Goal: Manage account settings

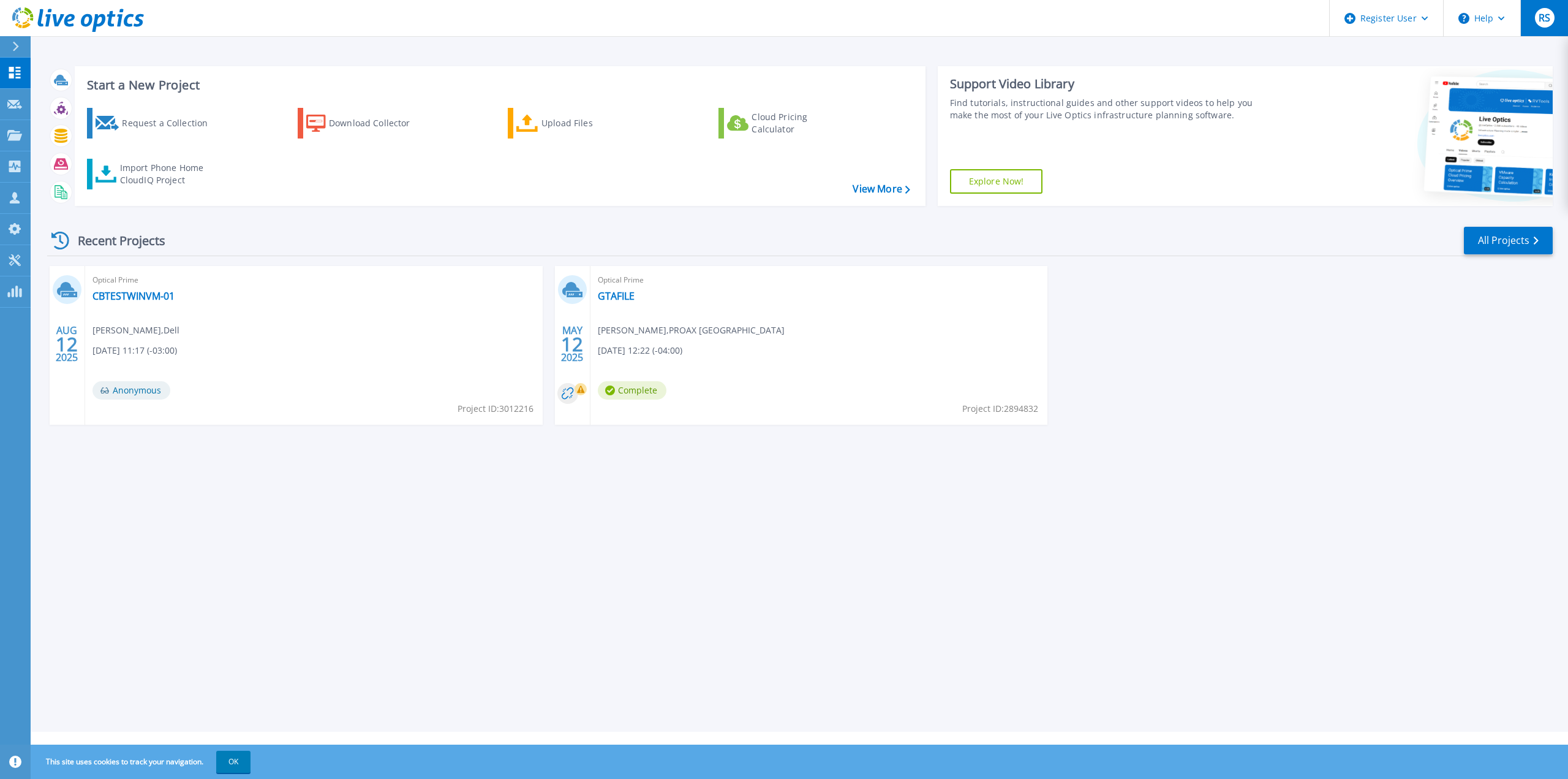
click at [1547, 9] on div "RS" at bounding box center [1544, 17] width 20 height 20
click at [1297, 319] on div "AUG 12 2025 Optical Prime CBTESTWINVM-01 Rishabh Sharma , Dell 08/12/2025, 11:1…" at bounding box center [795, 357] width 1516 height 183
click at [167, 122] on div "Request a Collection" at bounding box center [171, 123] width 98 height 25
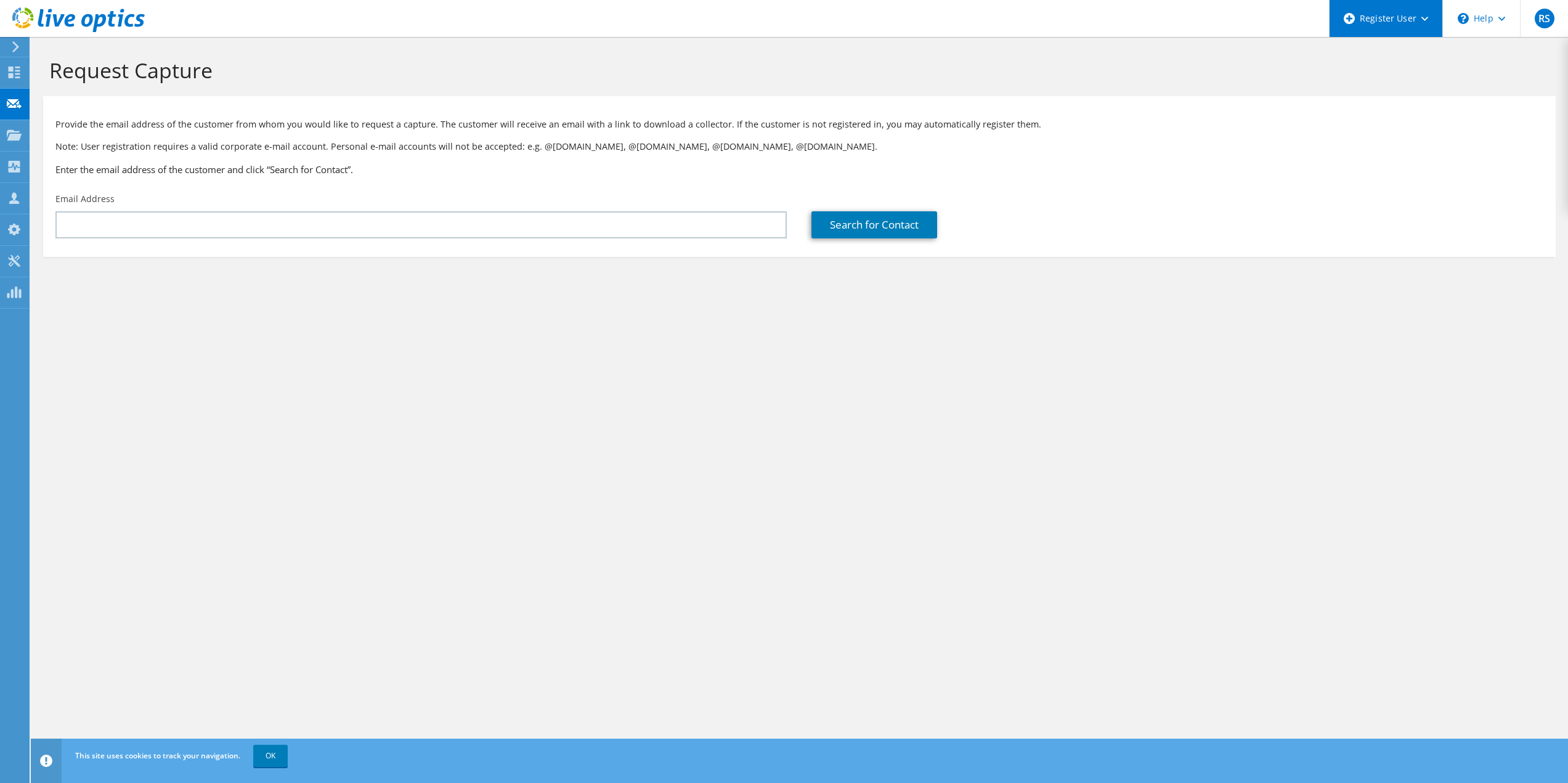
click at [1361, 19] on div "Register User" at bounding box center [1385, 18] width 113 height 37
click at [1378, 83] on link "Register New User" at bounding box center [1398, 84] width 137 height 31
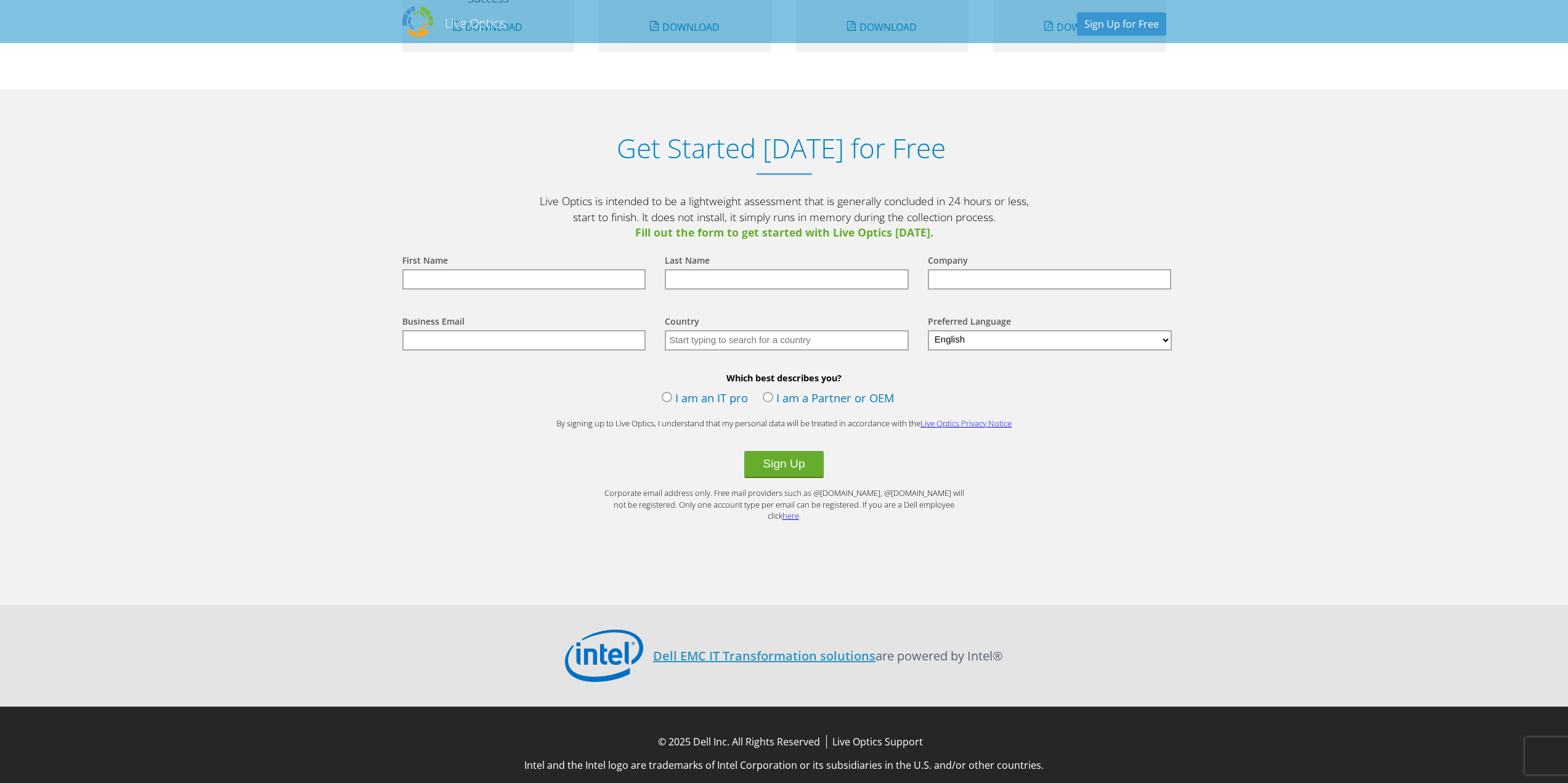
scroll to position [1237, 0]
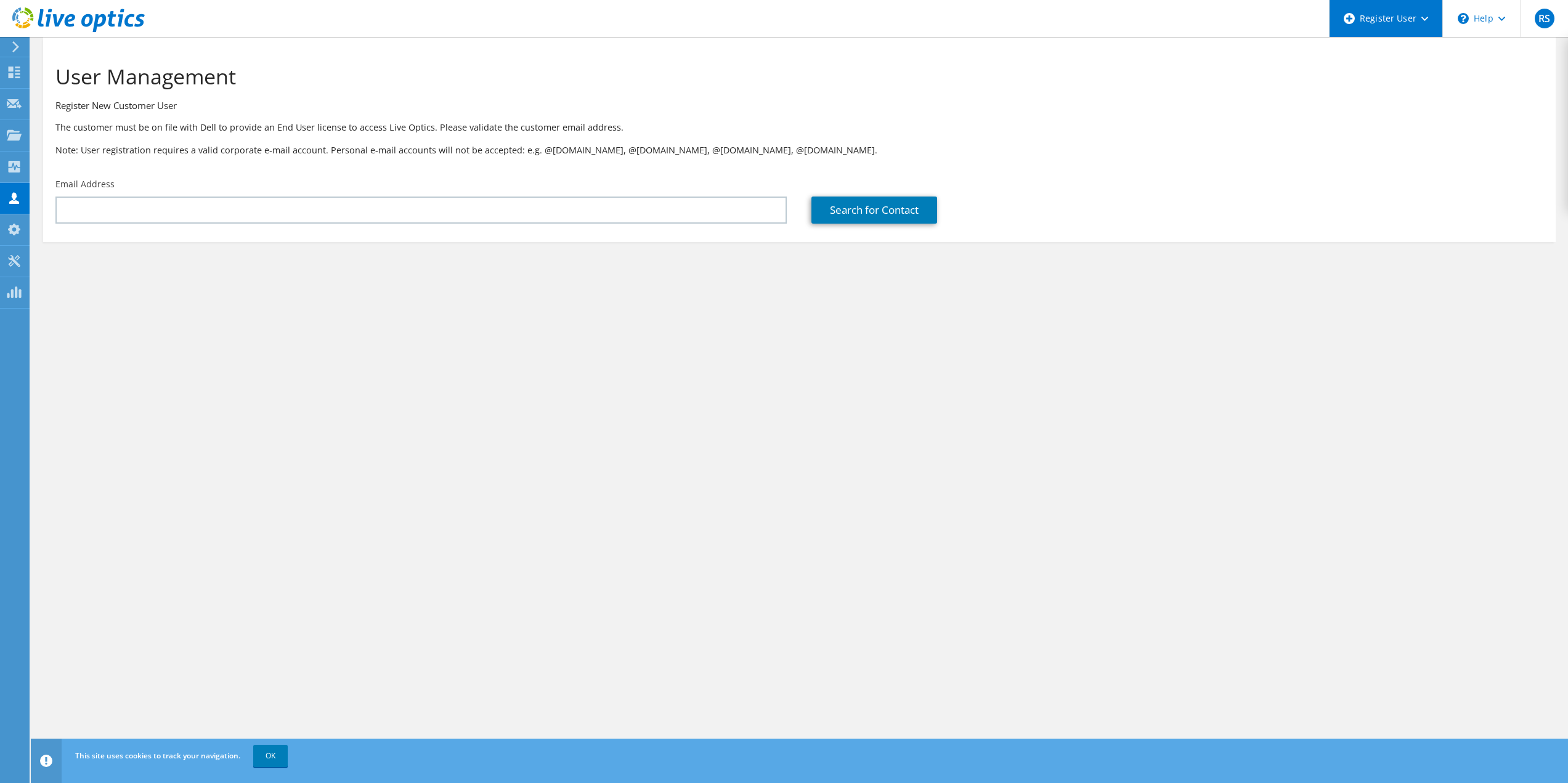
click at [1389, 17] on div "Register User" at bounding box center [1385, 18] width 113 height 37
click at [1382, 59] on link "Register New Partner User" at bounding box center [1398, 52] width 137 height 31
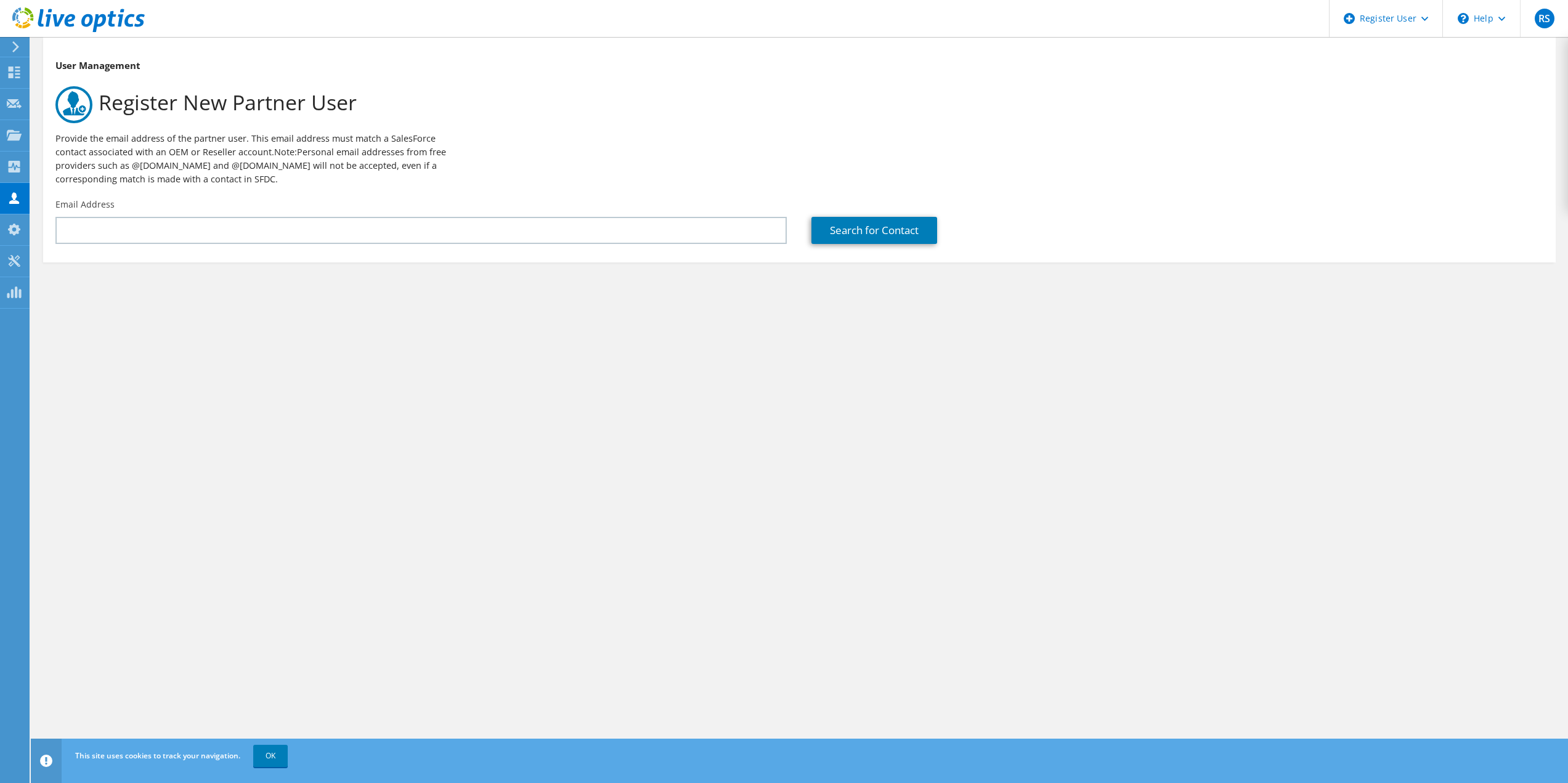
click at [11, 43] on icon at bounding box center [16, 47] width 10 height 11
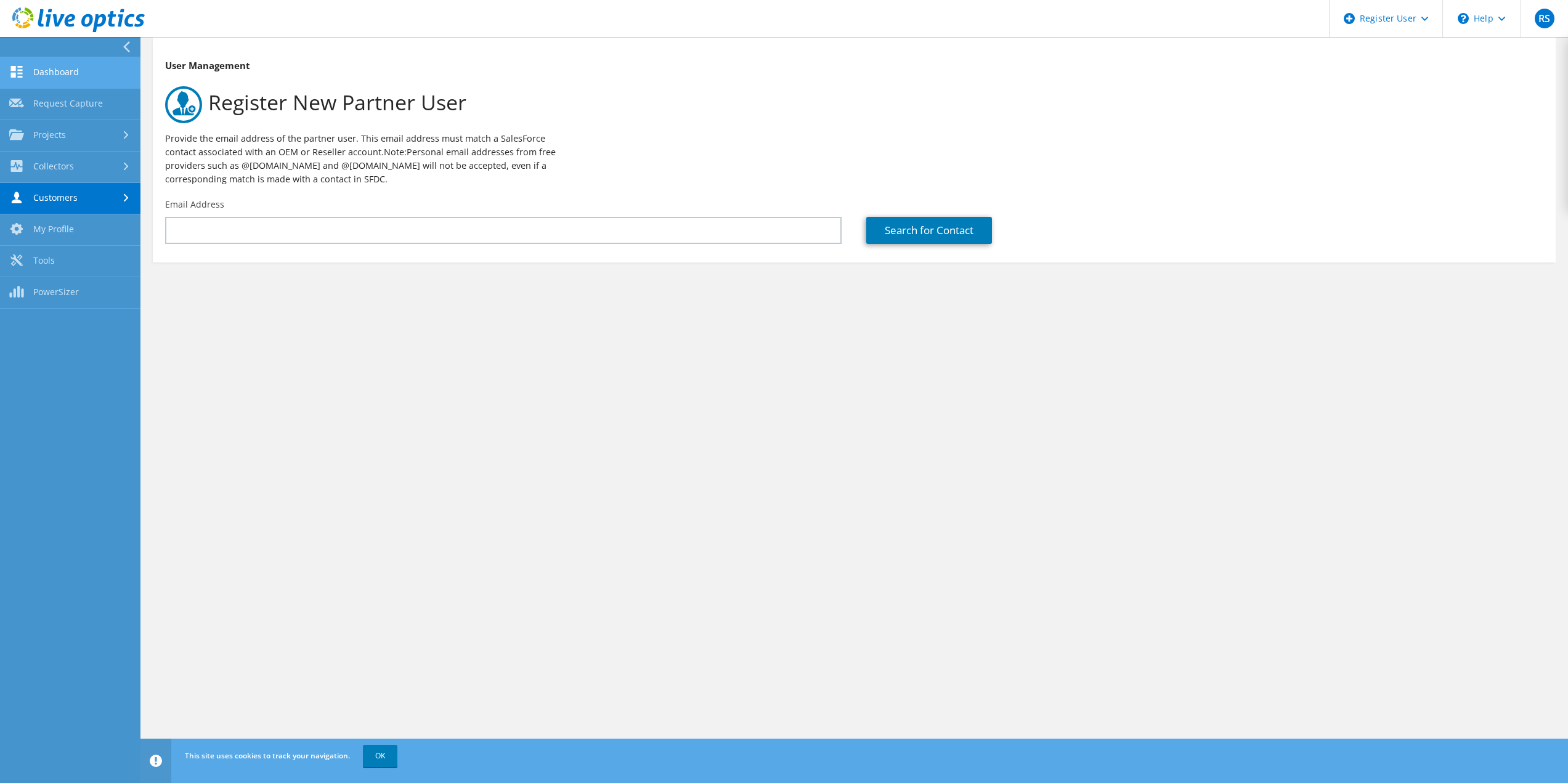
click at [69, 79] on link "Dashboard" at bounding box center [70, 72] width 140 height 31
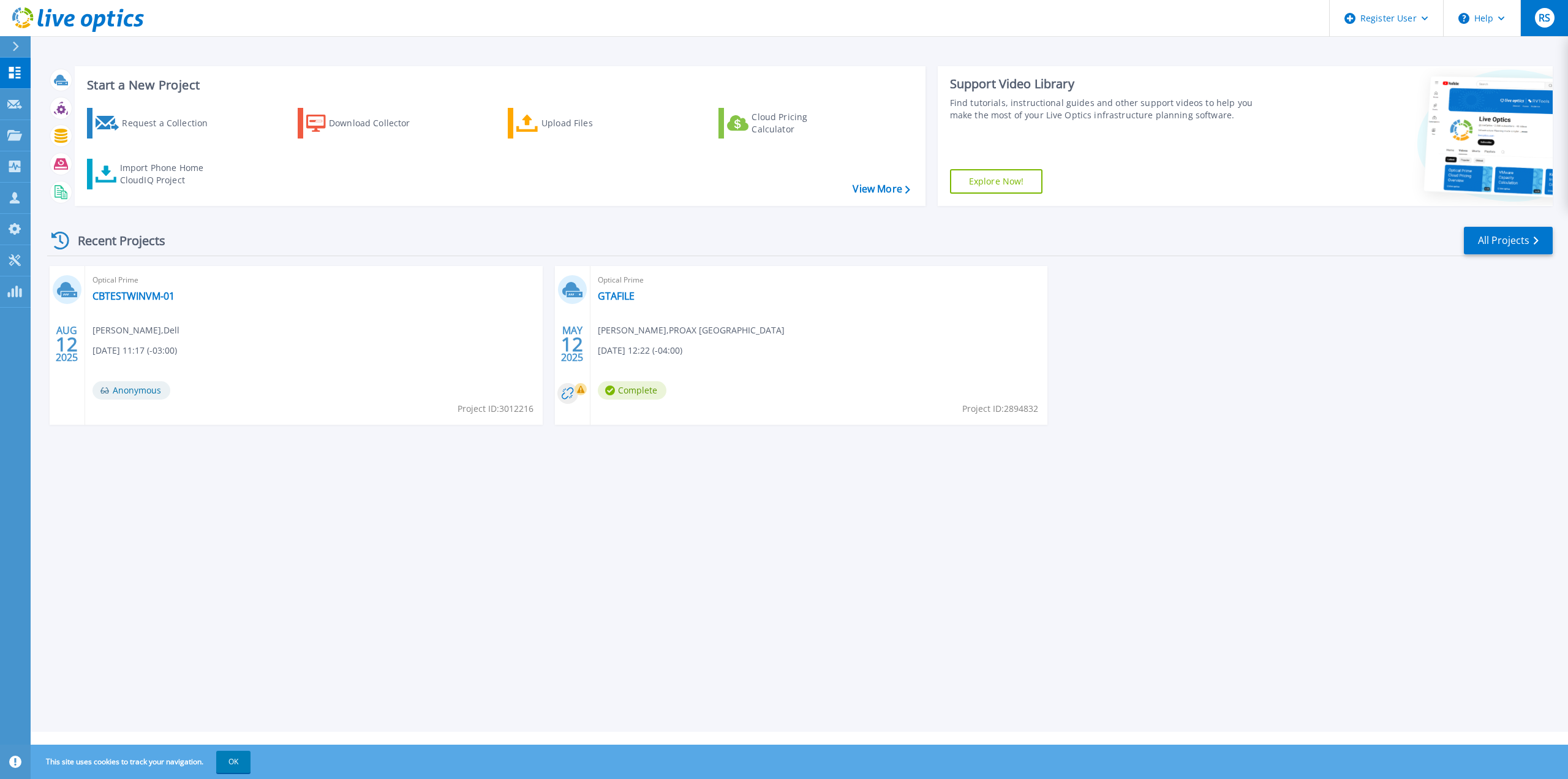
click at [1545, 18] on span "RS" at bounding box center [1544, 18] width 11 height 9
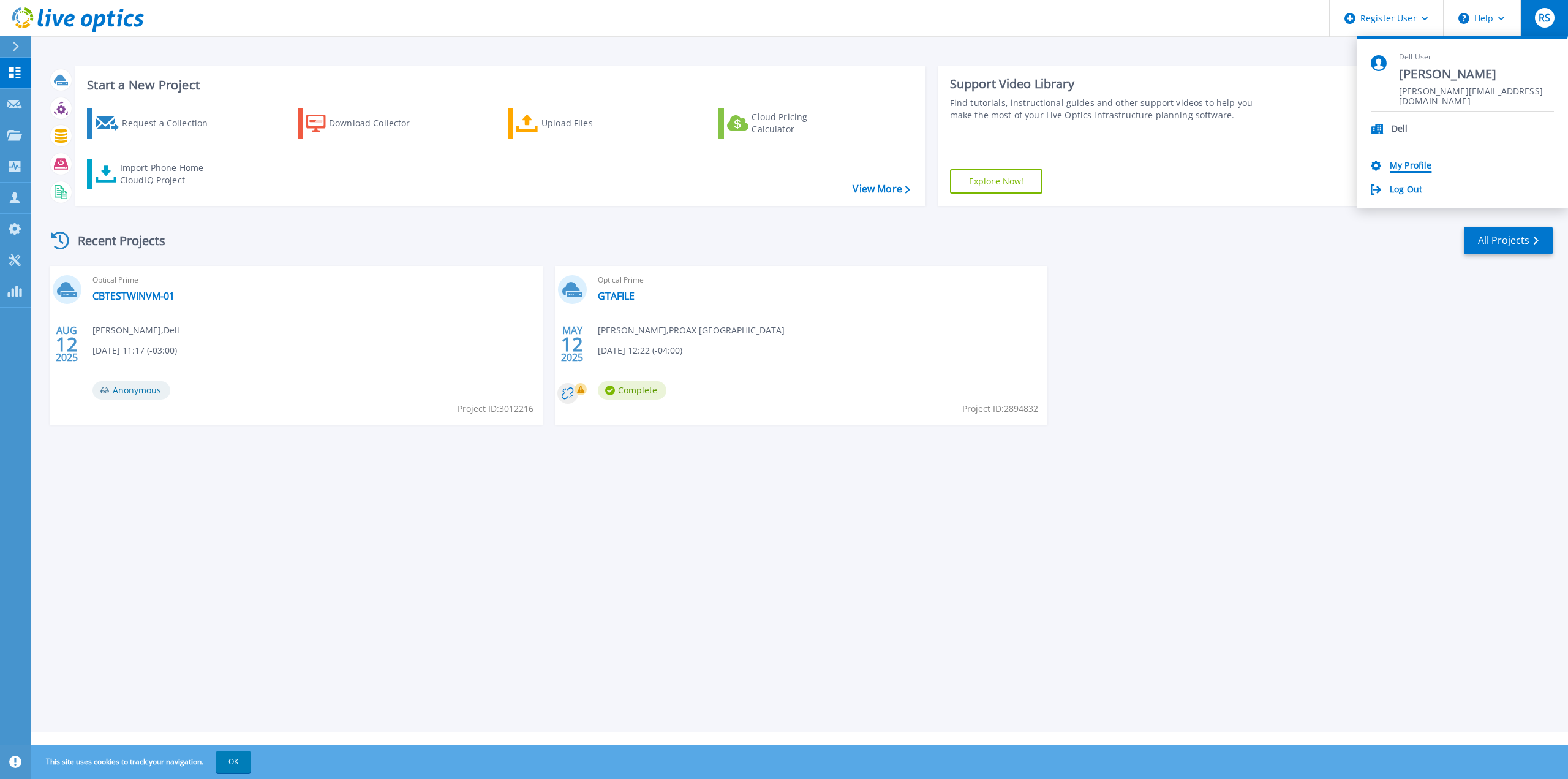
click at [1410, 160] on link "My Profile" at bounding box center [1411, 166] width 42 height 11
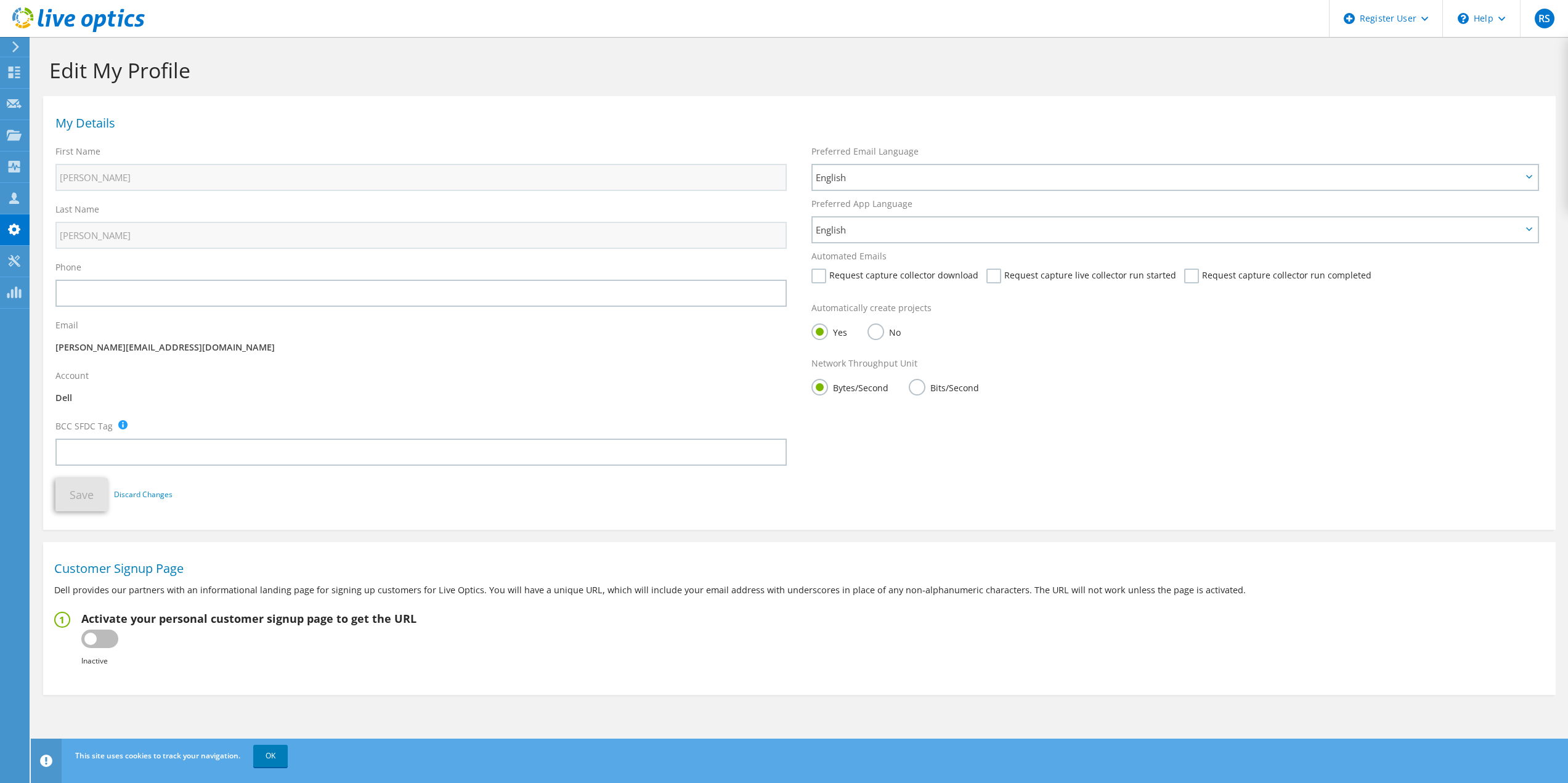
click at [92, 642] on label at bounding box center [99, 638] width 37 height 18
click at [0, 0] on input "checkbox" at bounding box center [0, 0] width 0 height 0
type input "https://app.liveoptics.com/signup/rishabh_sharma6_dell_com"
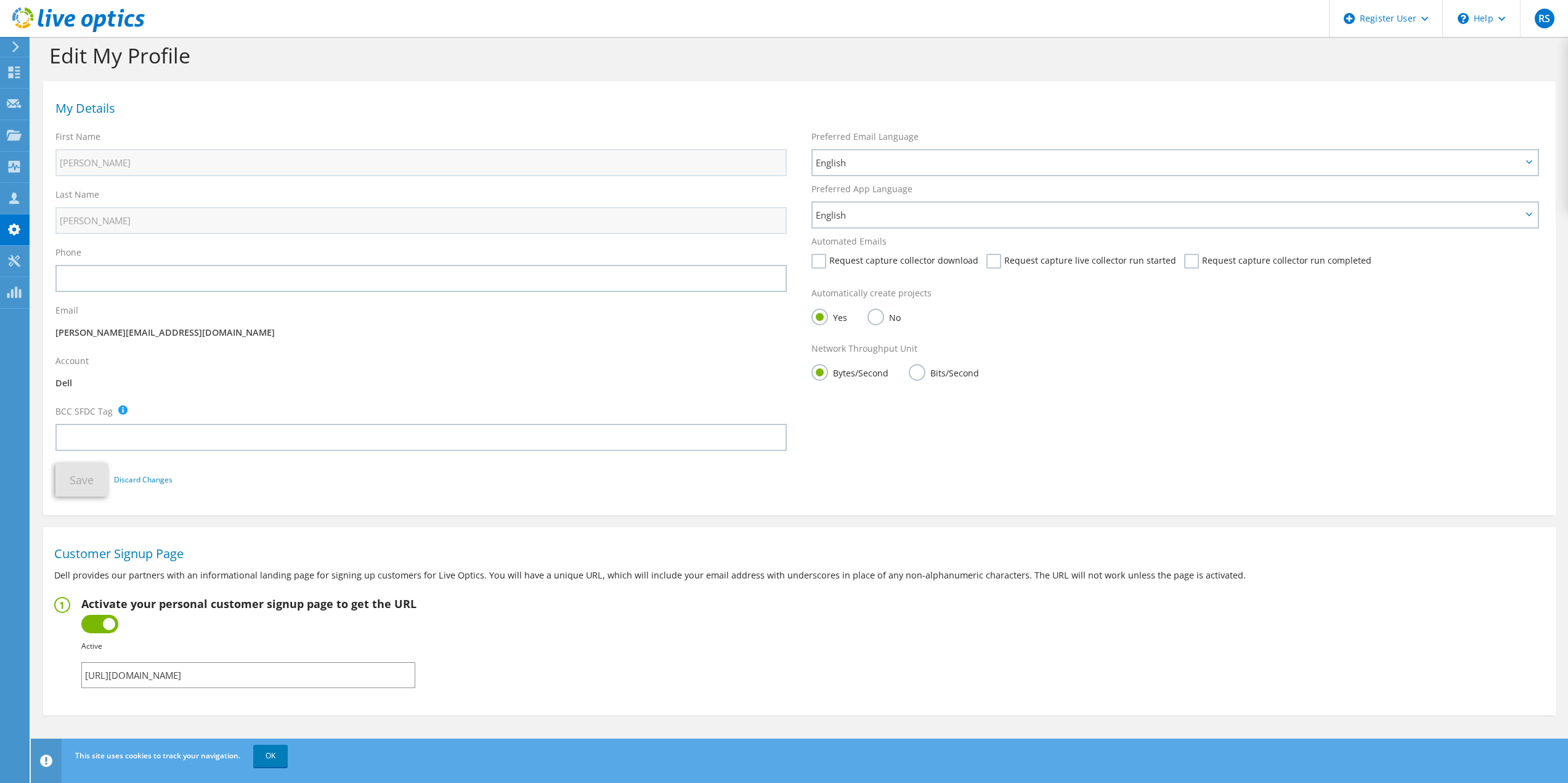
scroll to position [21, 0]
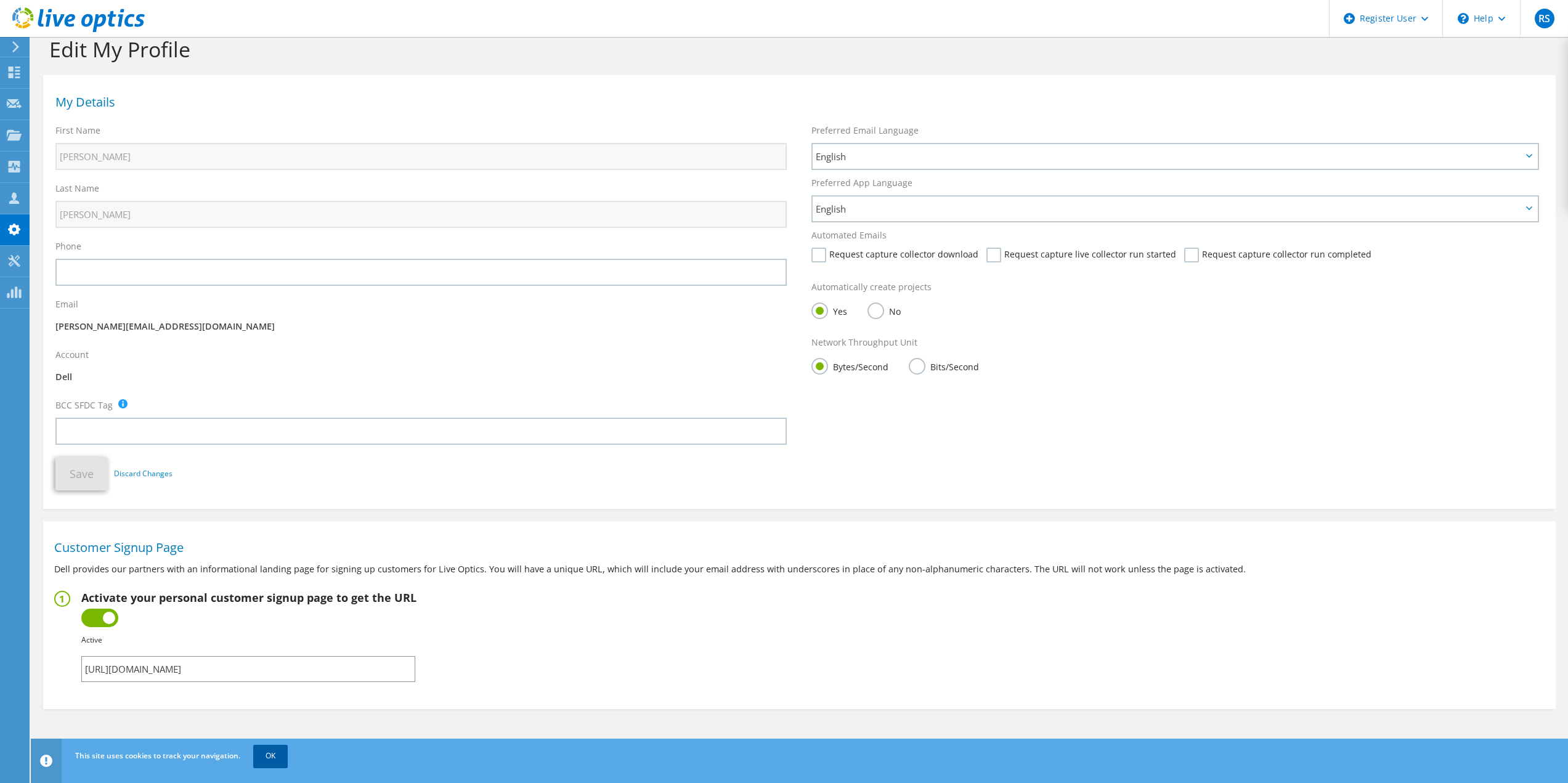
click at [265, 761] on link "OK" at bounding box center [270, 755] width 34 height 22
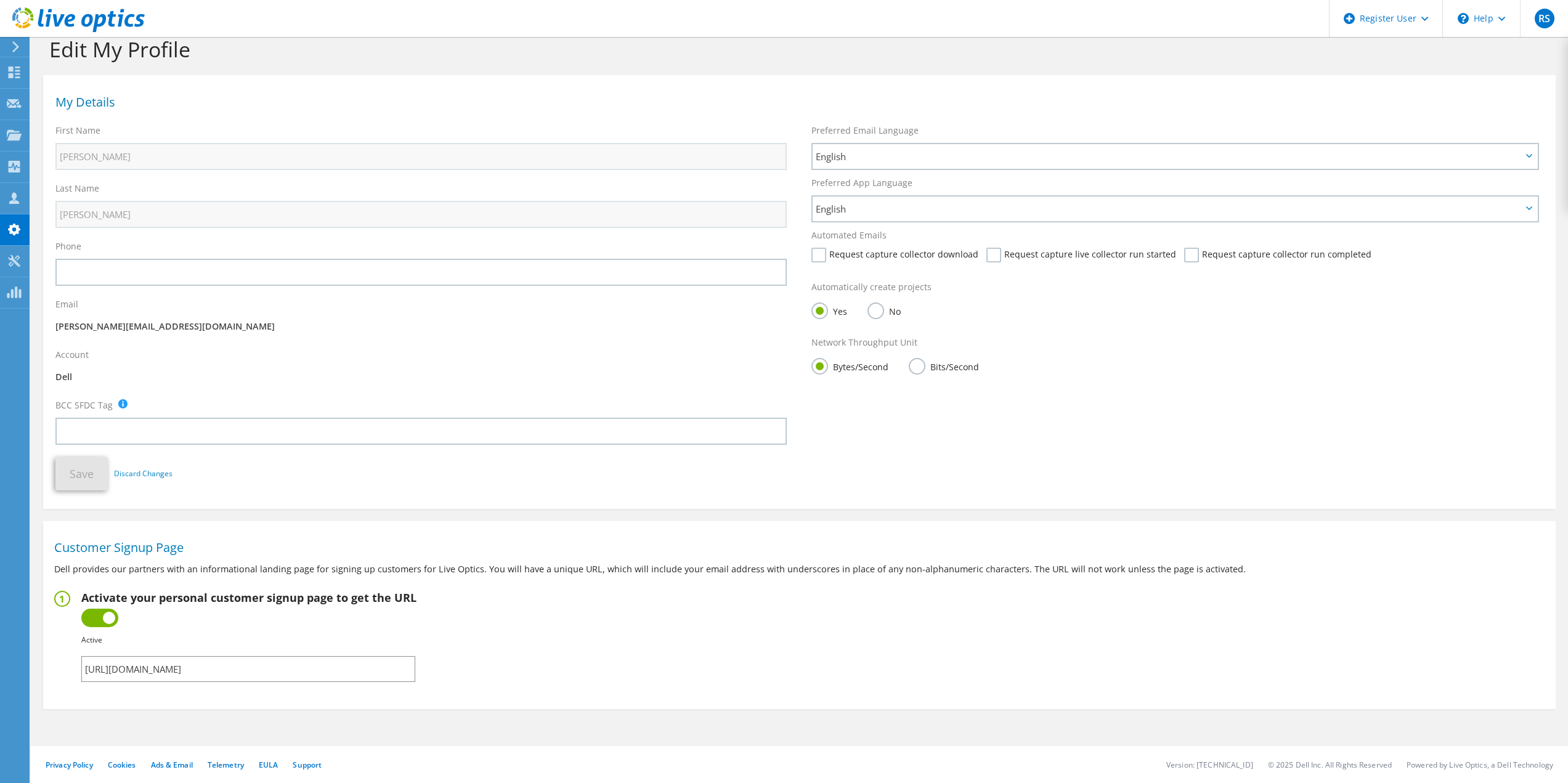
click at [391, 669] on input "https://app.liveoptics.com/signup/rishabh_sharma6_dell_com" at bounding box center [248, 669] width 334 height 26
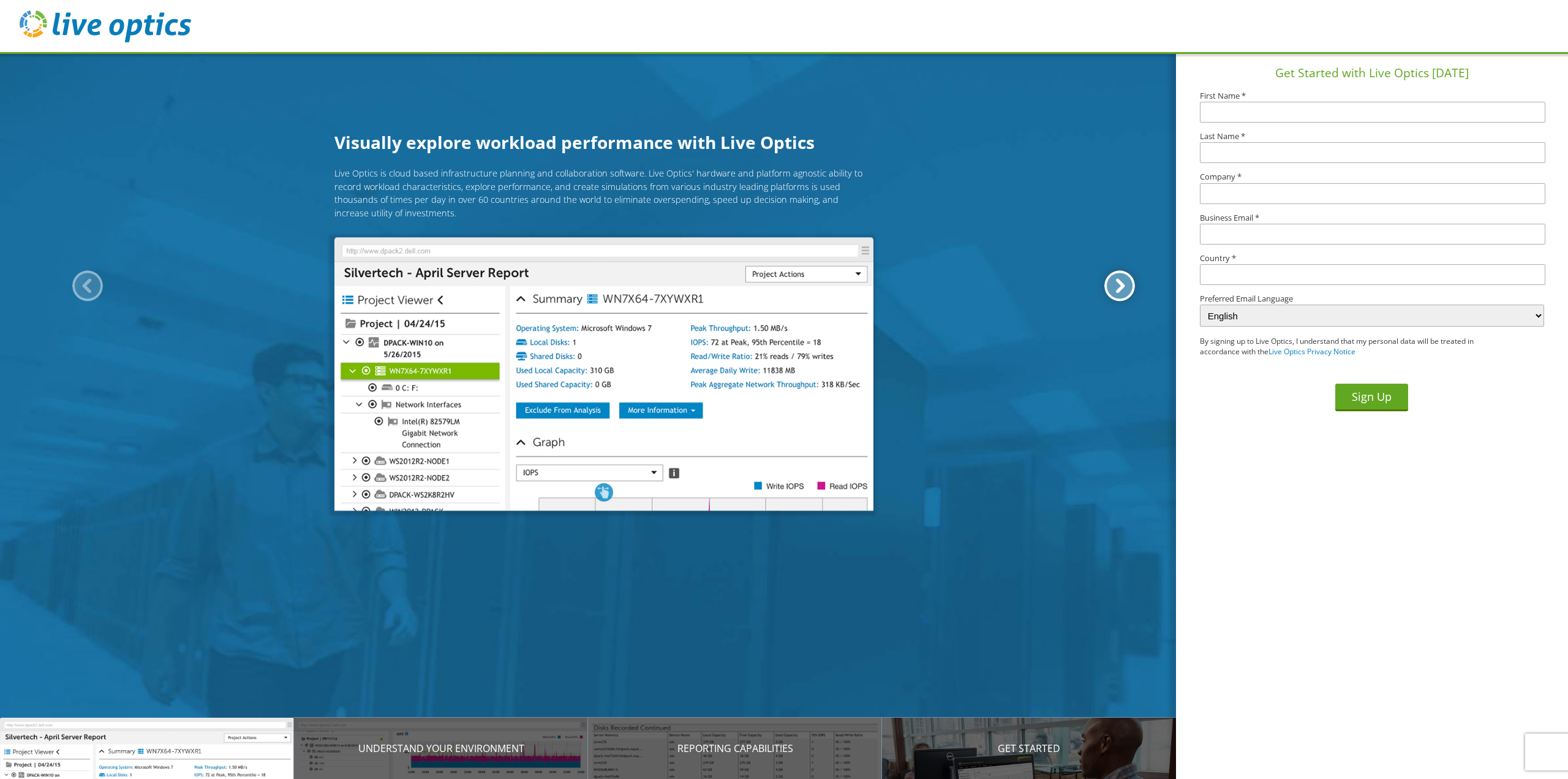
click at [1127, 284] on div at bounding box center [1119, 286] width 30 height 30
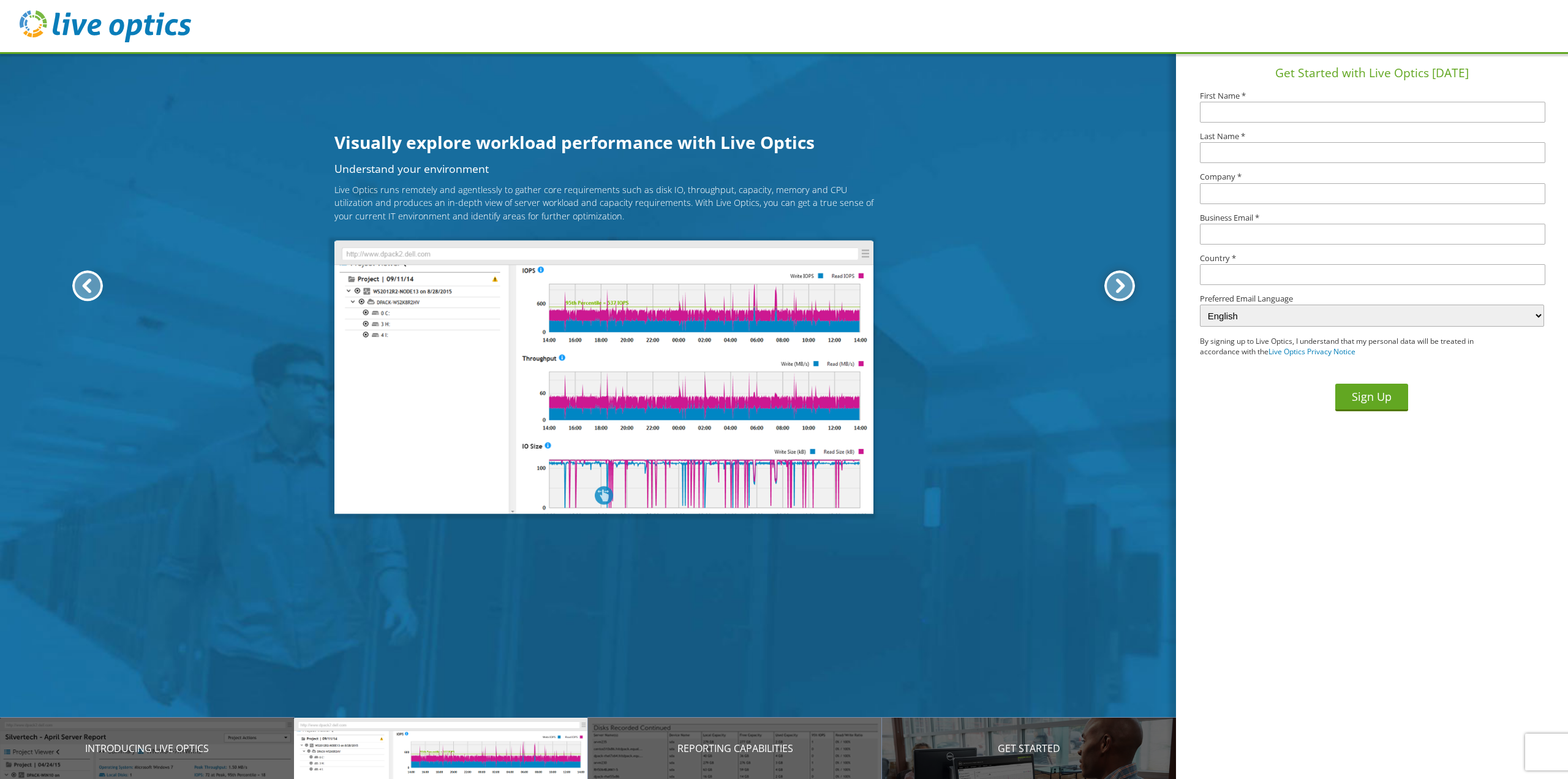
click at [1127, 284] on div at bounding box center [1119, 286] width 30 height 30
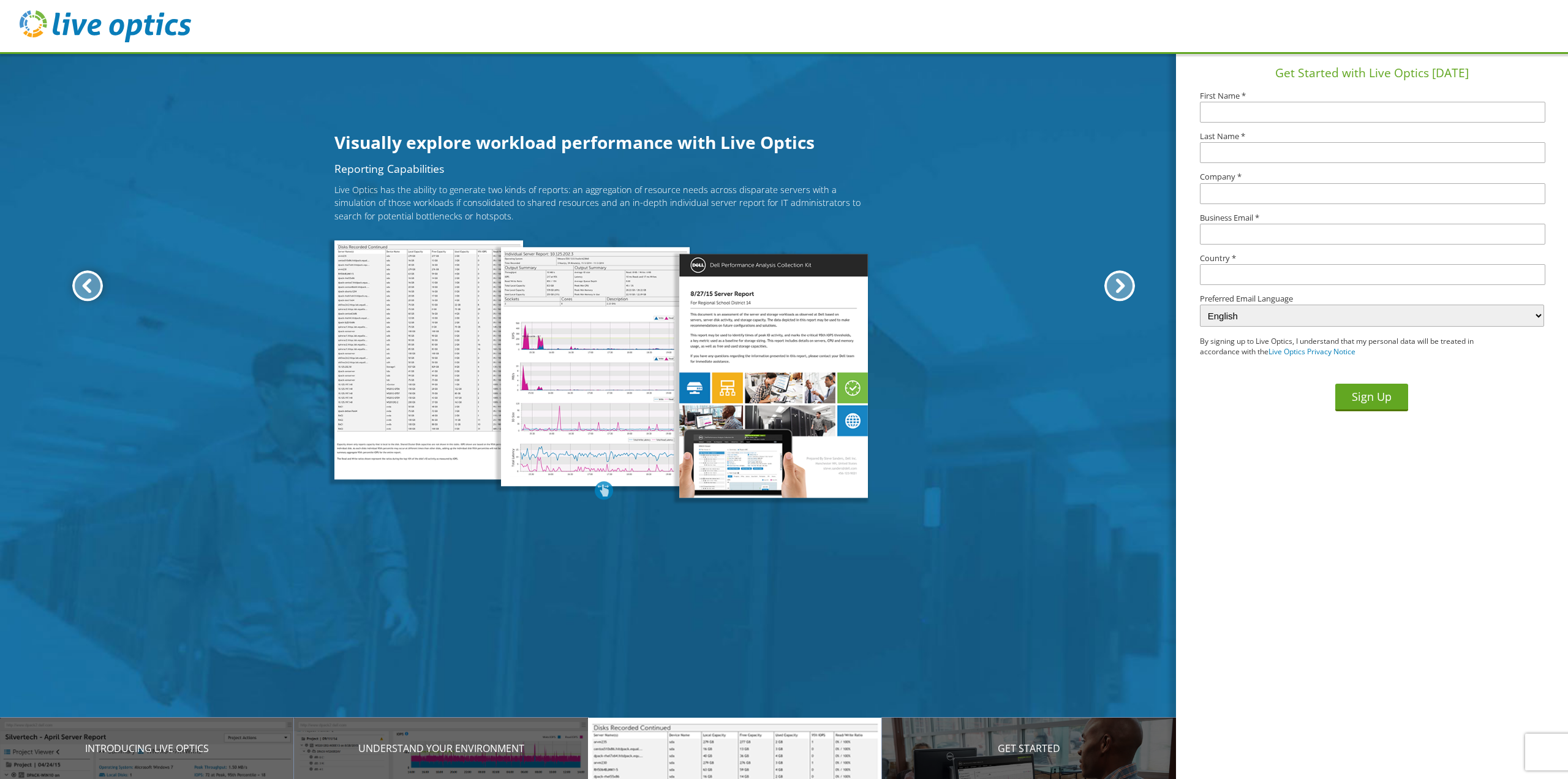
click at [85, 285] on div at bounding box center [87, 286] width 30 height 30
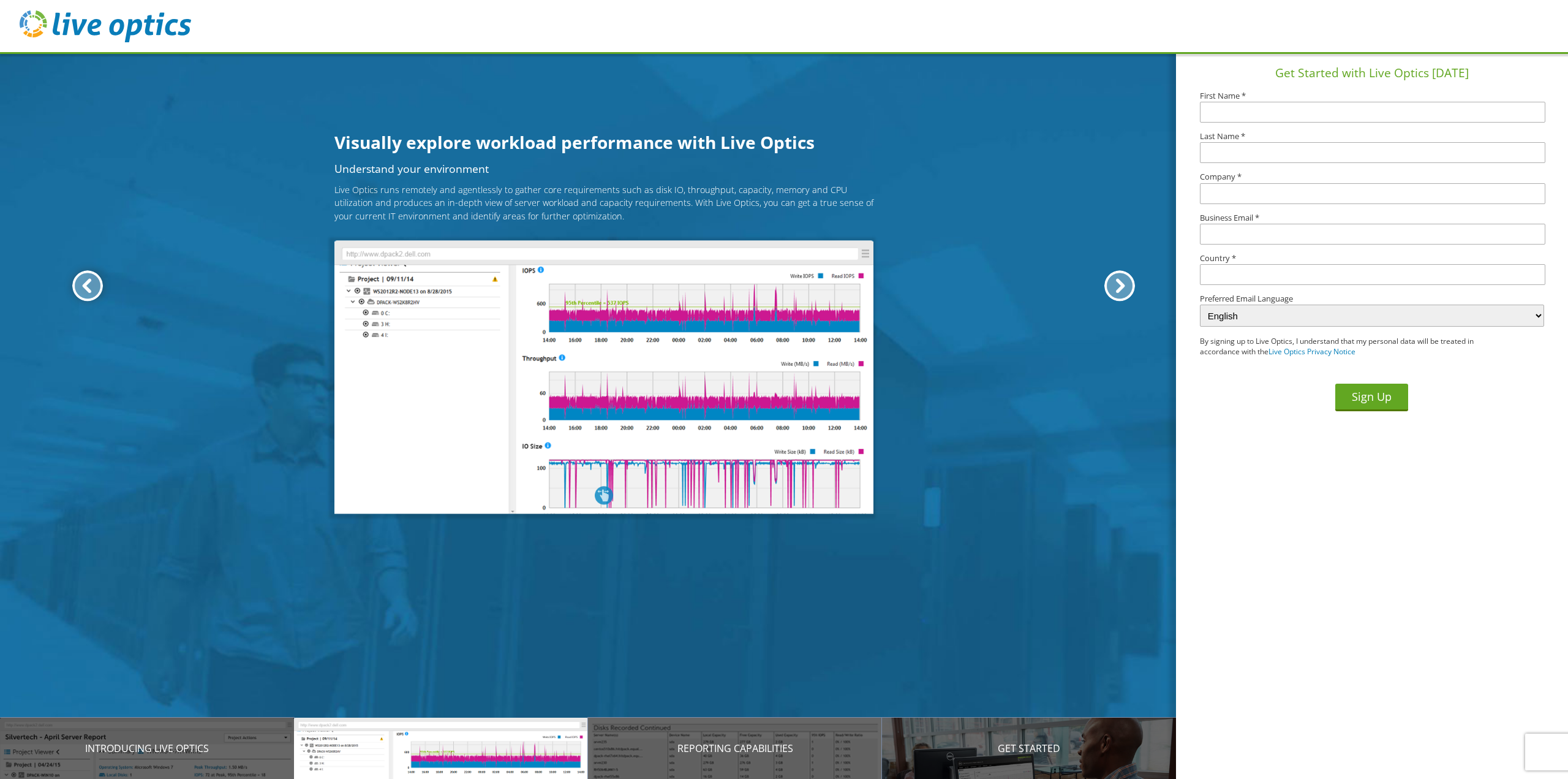
click at [85, 285] on div at bounding box center [87, 286] width 30 height 30
